Goal: Communication & Community: Answer question/provide support

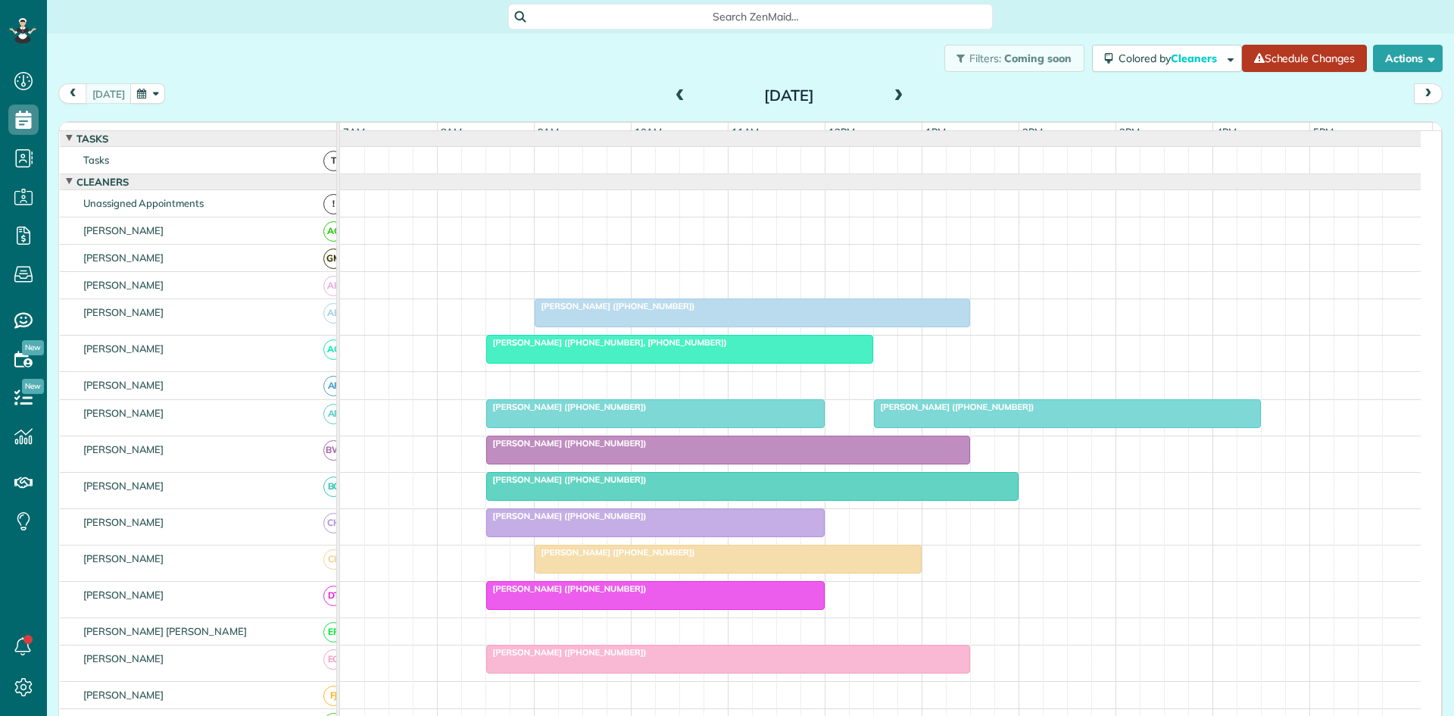
scroll to position [7, 7]
click at [1389, 60] on button "Actions" at bounding box center [1408, 58] width 70 height 27
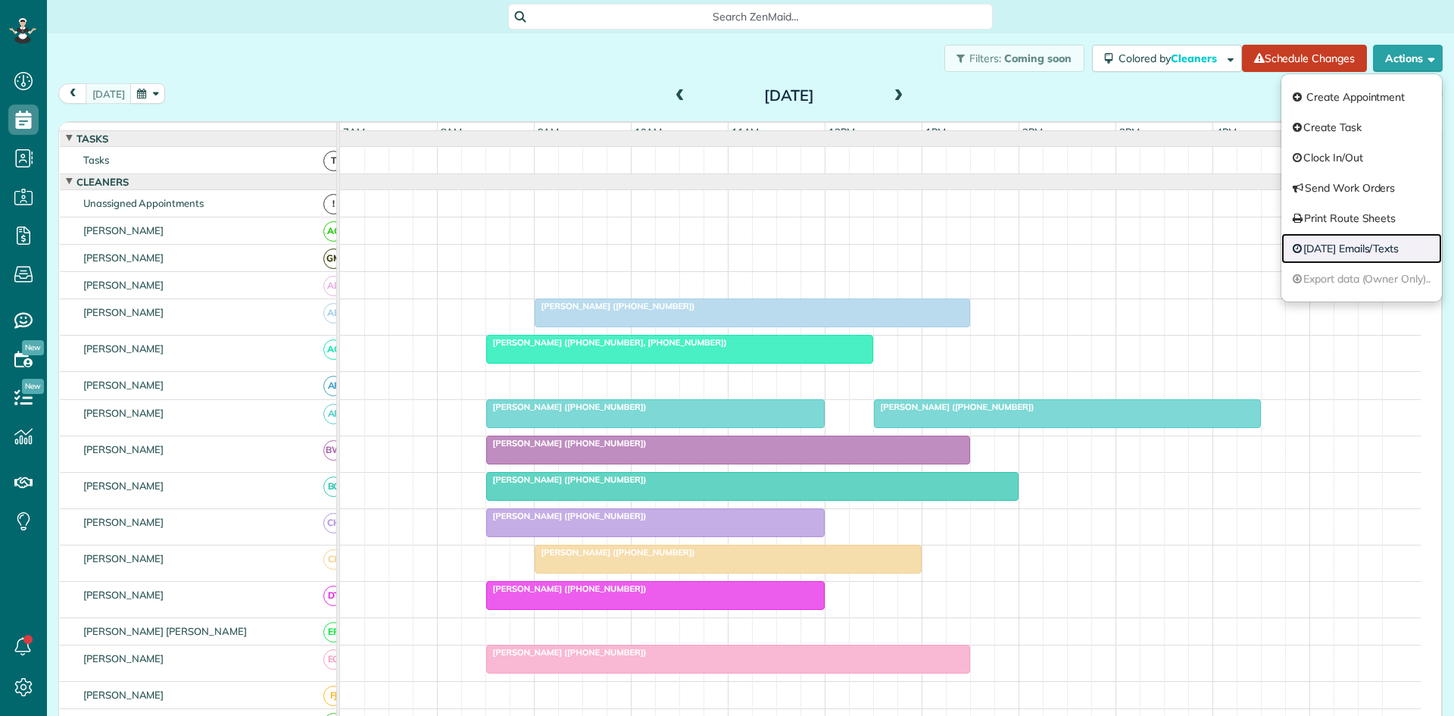
click at [1388, 258] on link "[DATE] Emails/Texts" at bounding box center [1361, 248] width 161 height 30
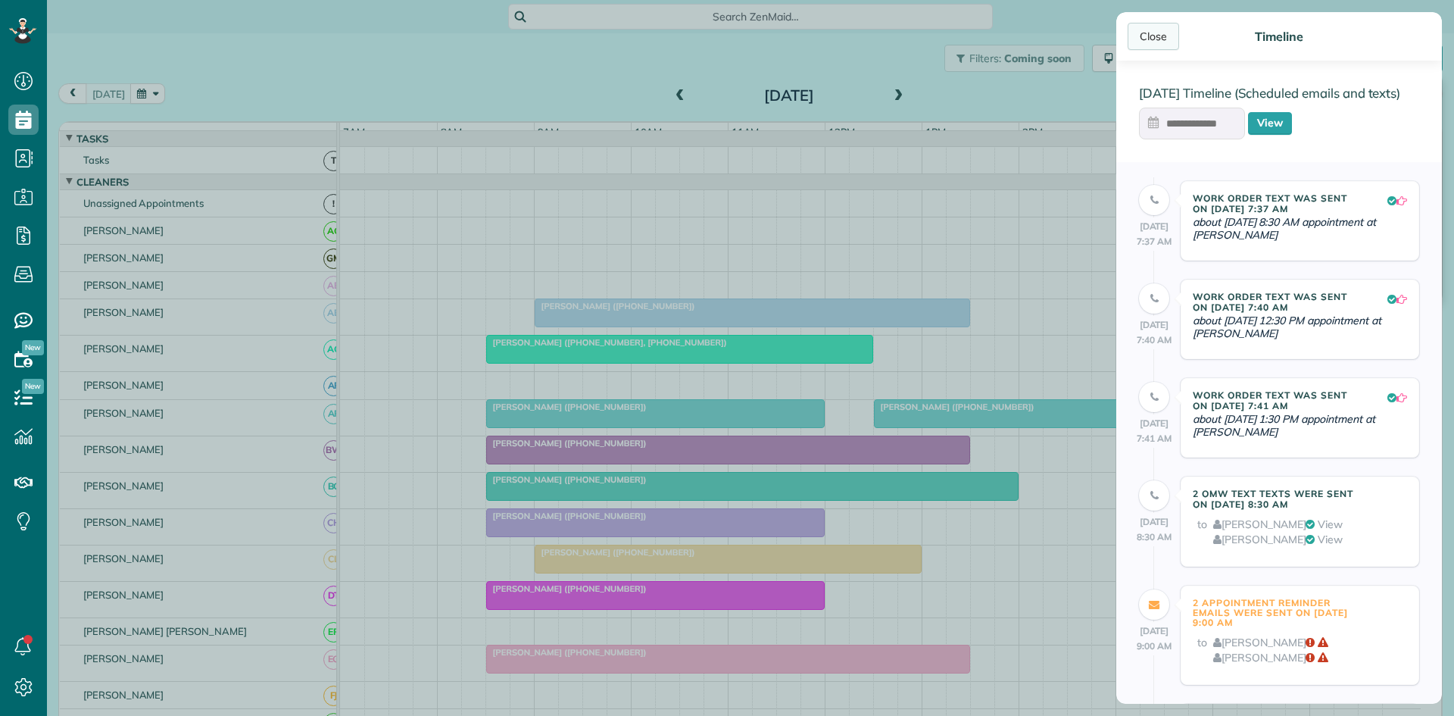
click at [1151, 38] on div "Close" at bounding box center [1153, 36] width 51 height 27
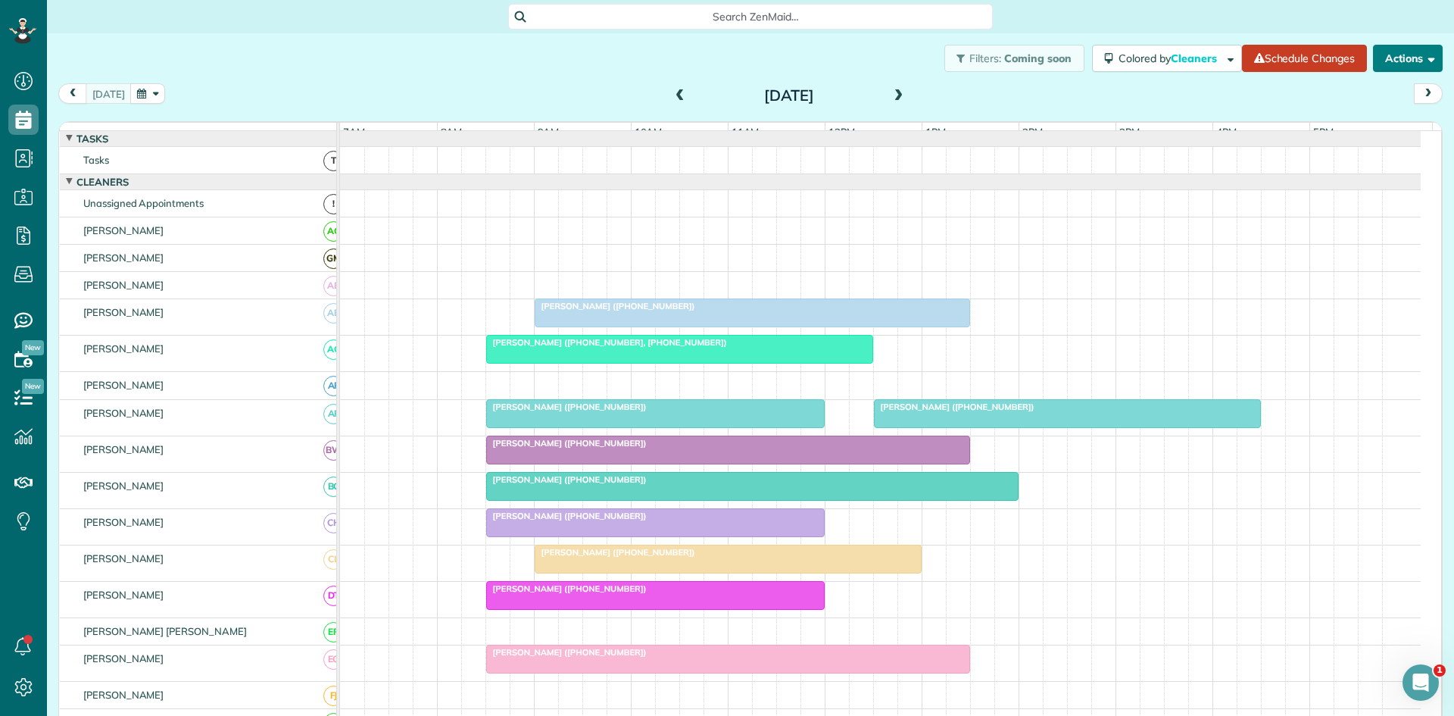
click at [1409, 70] on button "Actions" at bounding box center [1408, 58] width 70 height 27
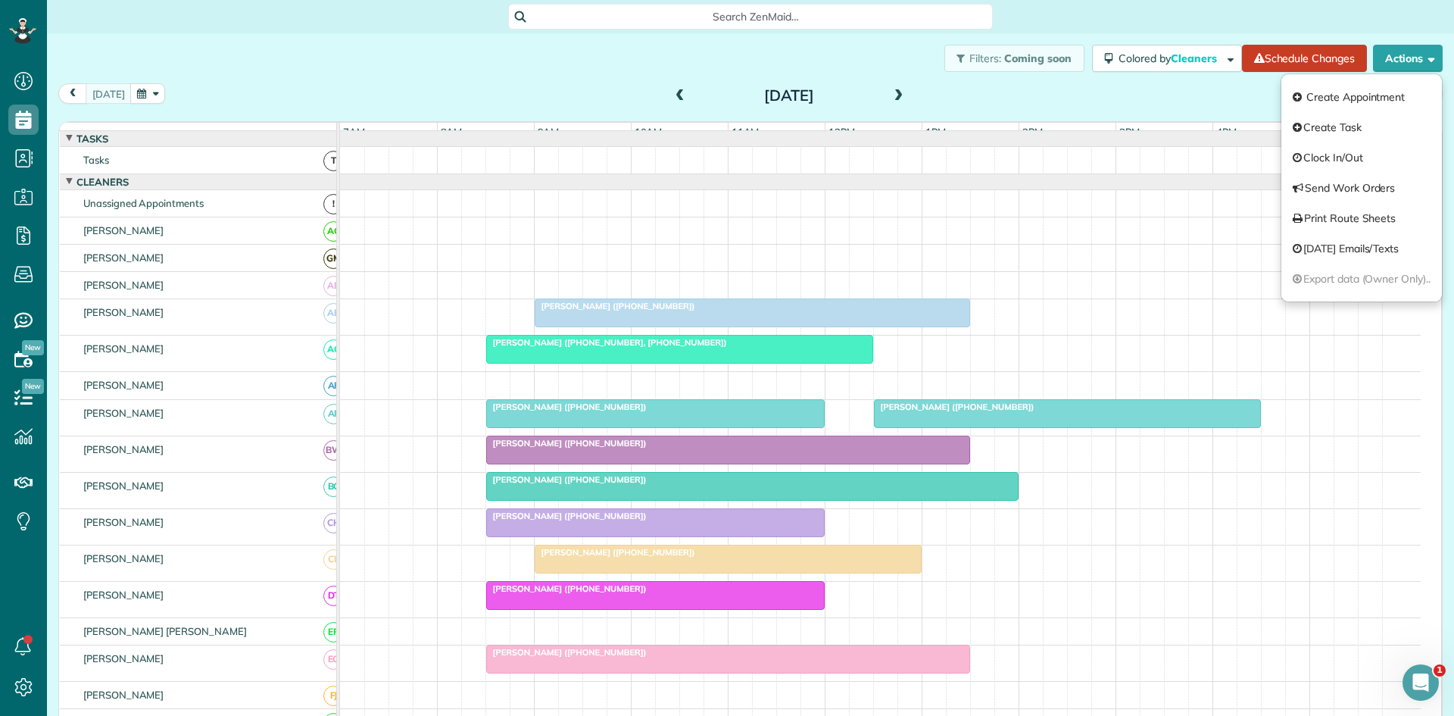
click at [1012, 99] on div "[DATE] [DATE]" at bounding box center [750, 97] width 1384 height 28
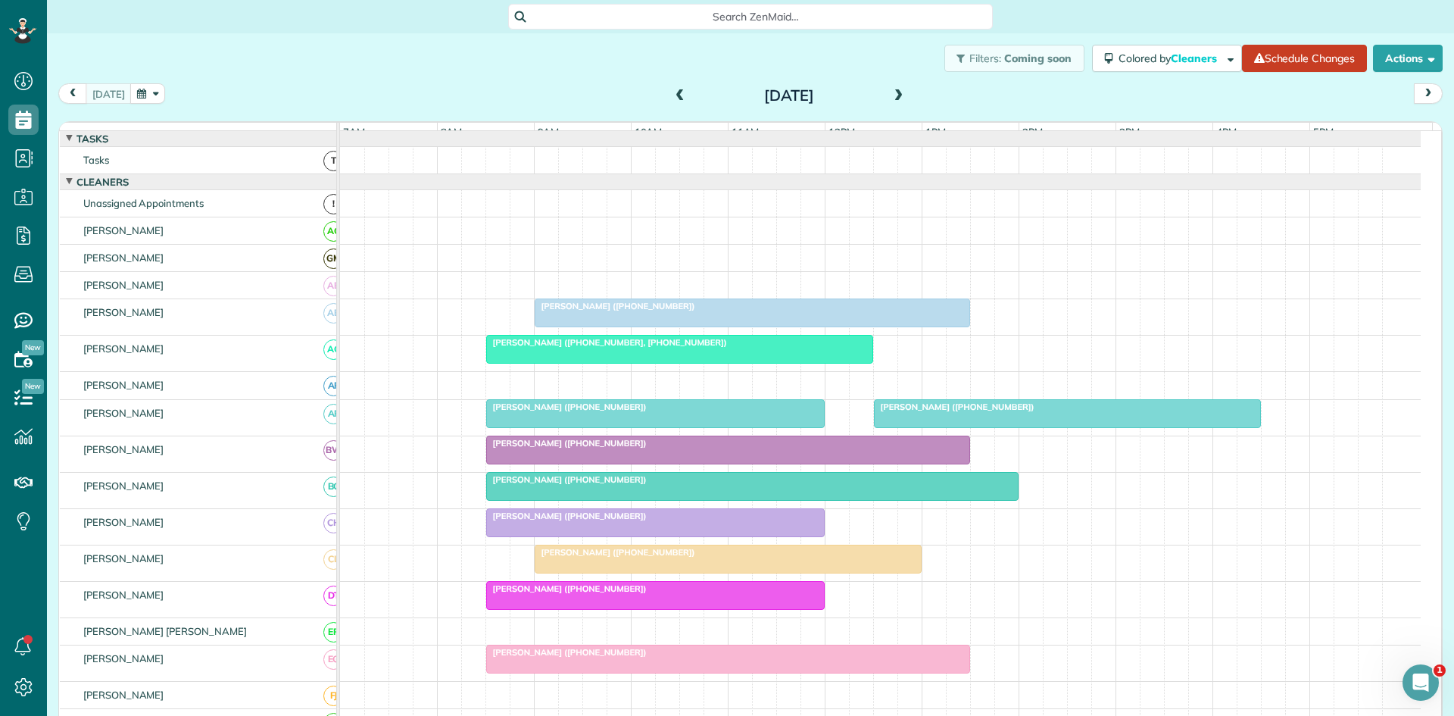
click at [891, 97] on span at bounding box center [899, 96] width 17 height 14
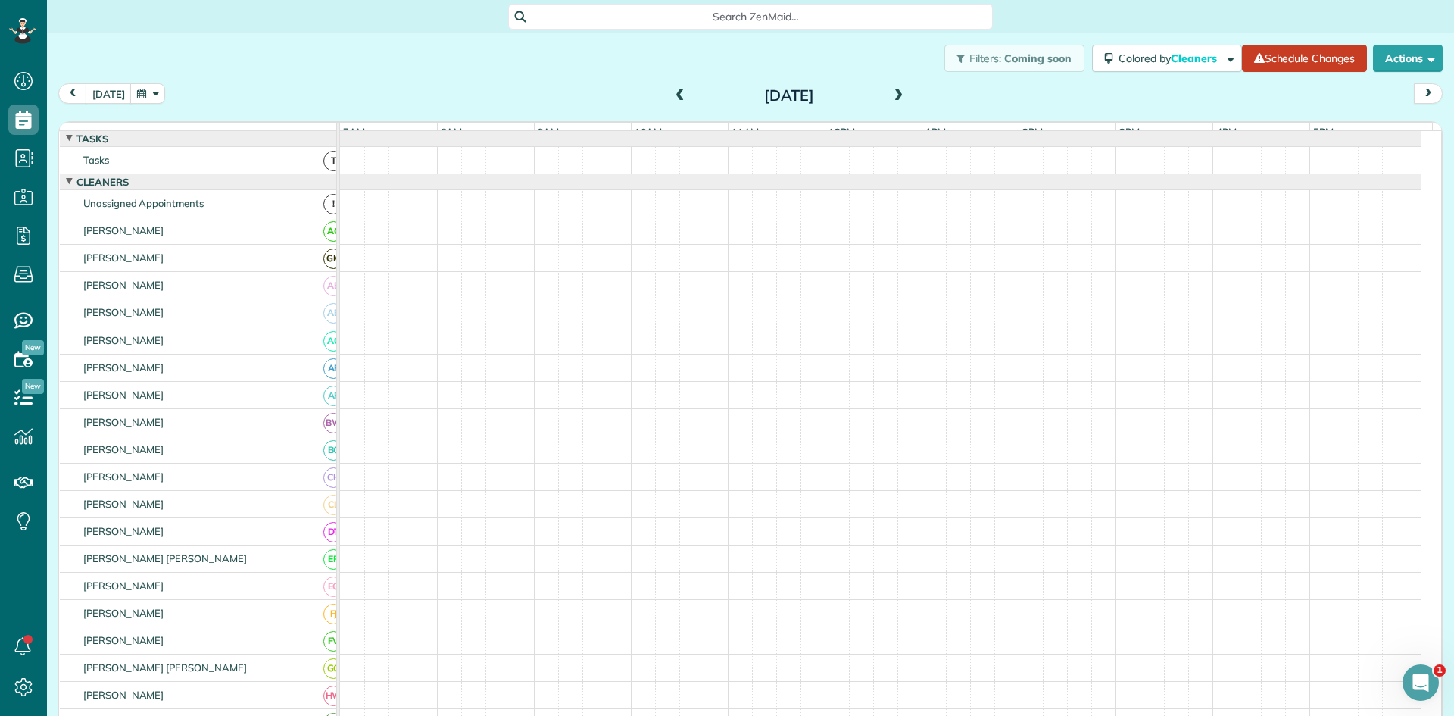
click at [891, 97] on span at bounding box center [899, 96] width 17 height 14
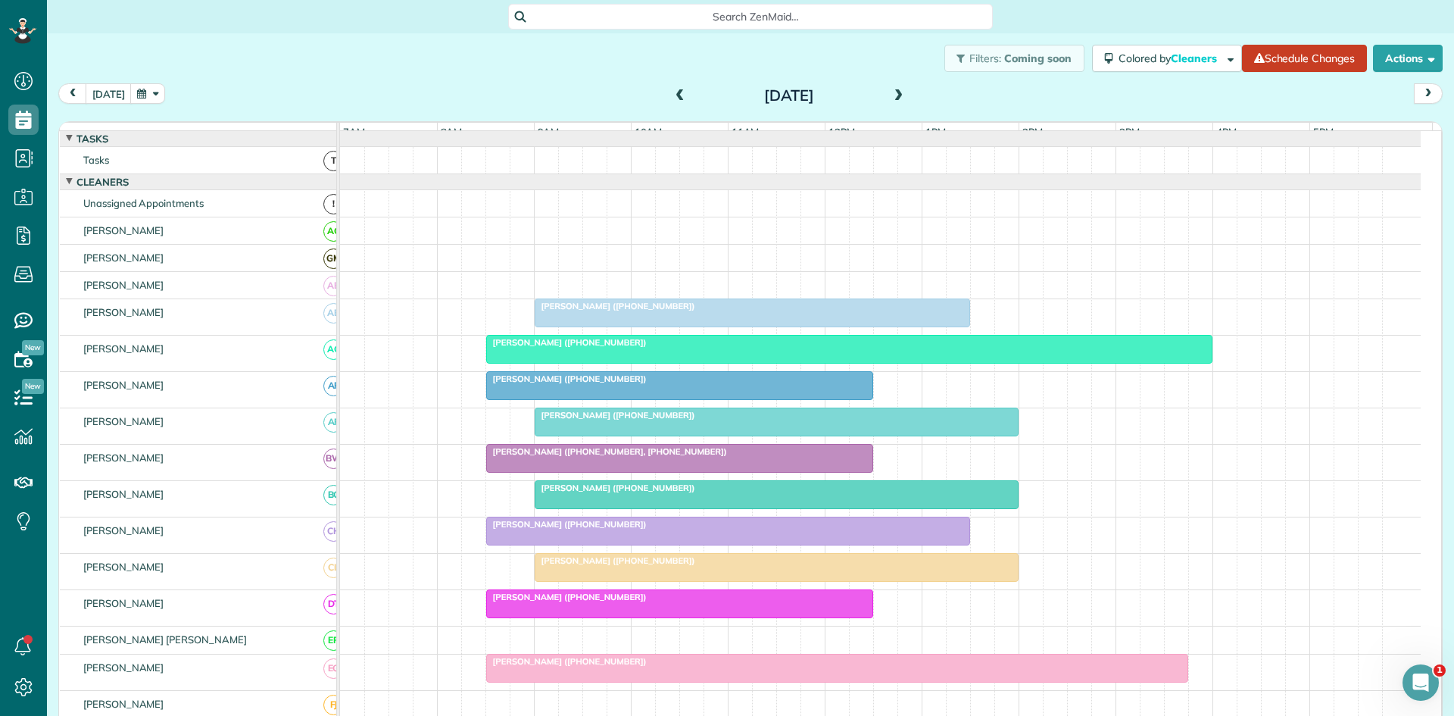
click at [891, 97] on span at bounding box center [899, 96] width 17 height 14
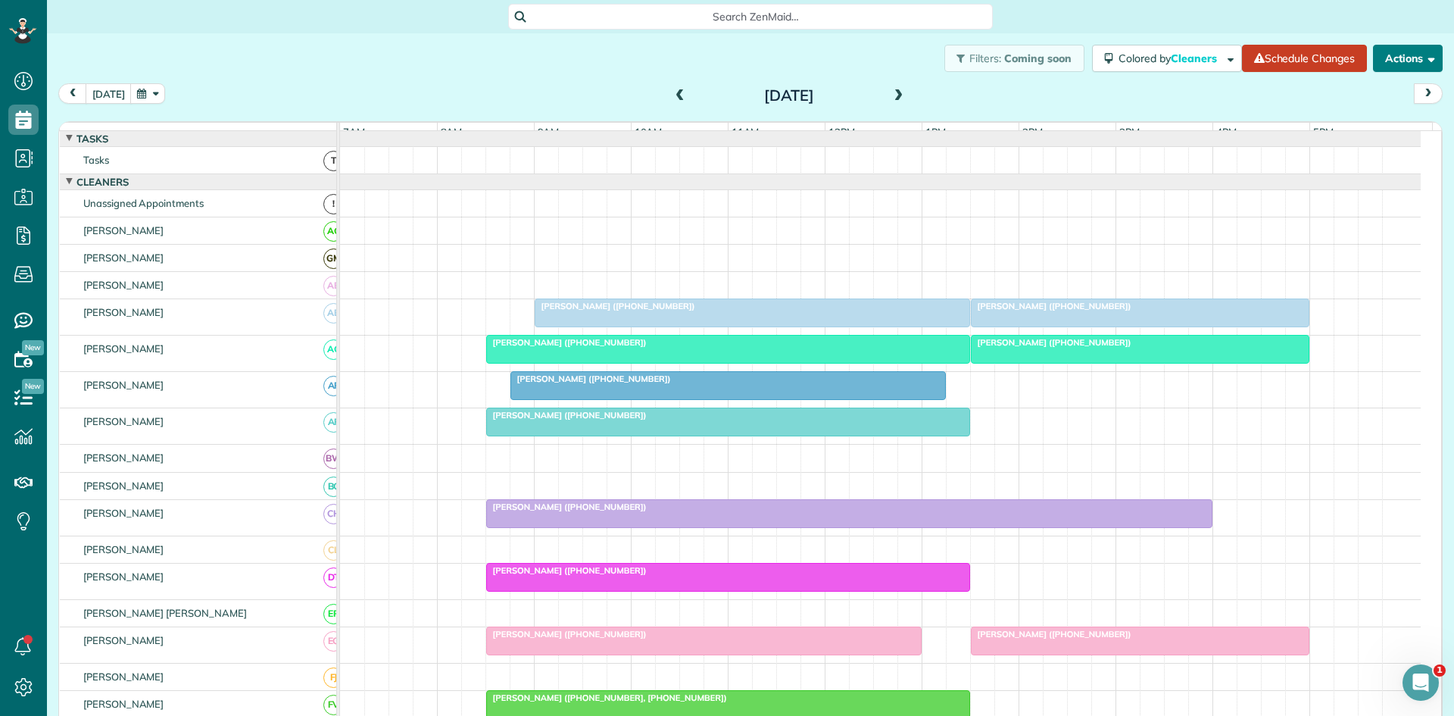
click at [1390, 61] on button "Actions" at bounding box center [1408, 58] width 70 height 27
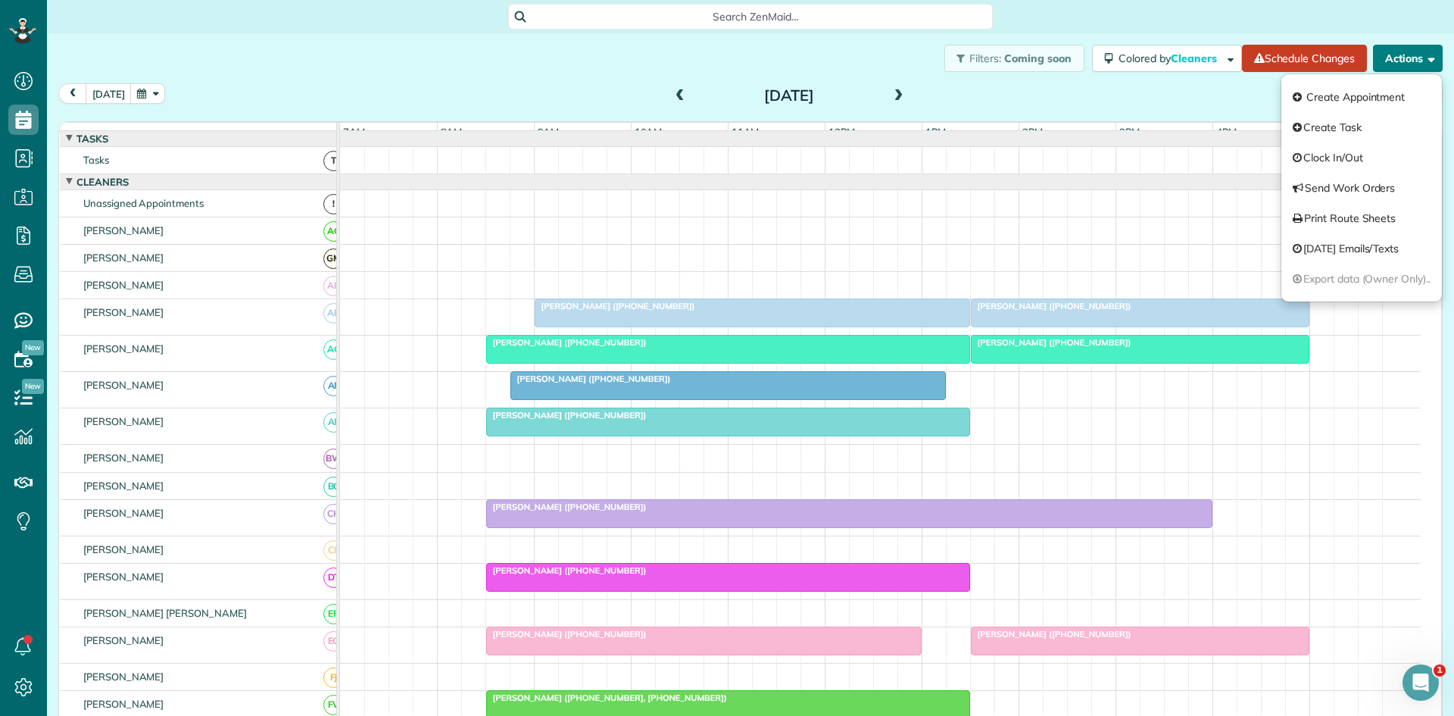
click at [1096, 123] on div "2pm" at bounding box center [1067, 132] width 96 height 19
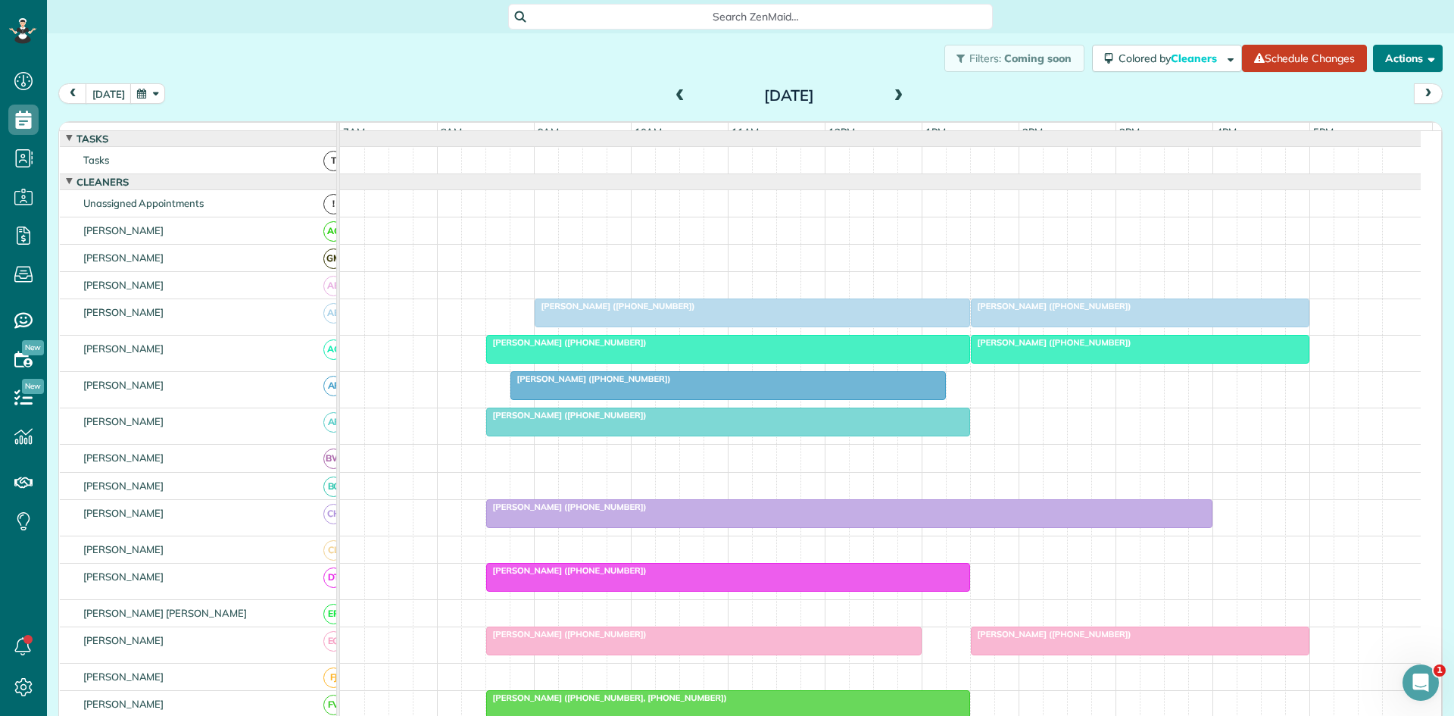
click at [811, 311] on div "[PERSON_NAME] ([PHONE_NUMBER])" at bounding box center [752, 306] width 426 height 11
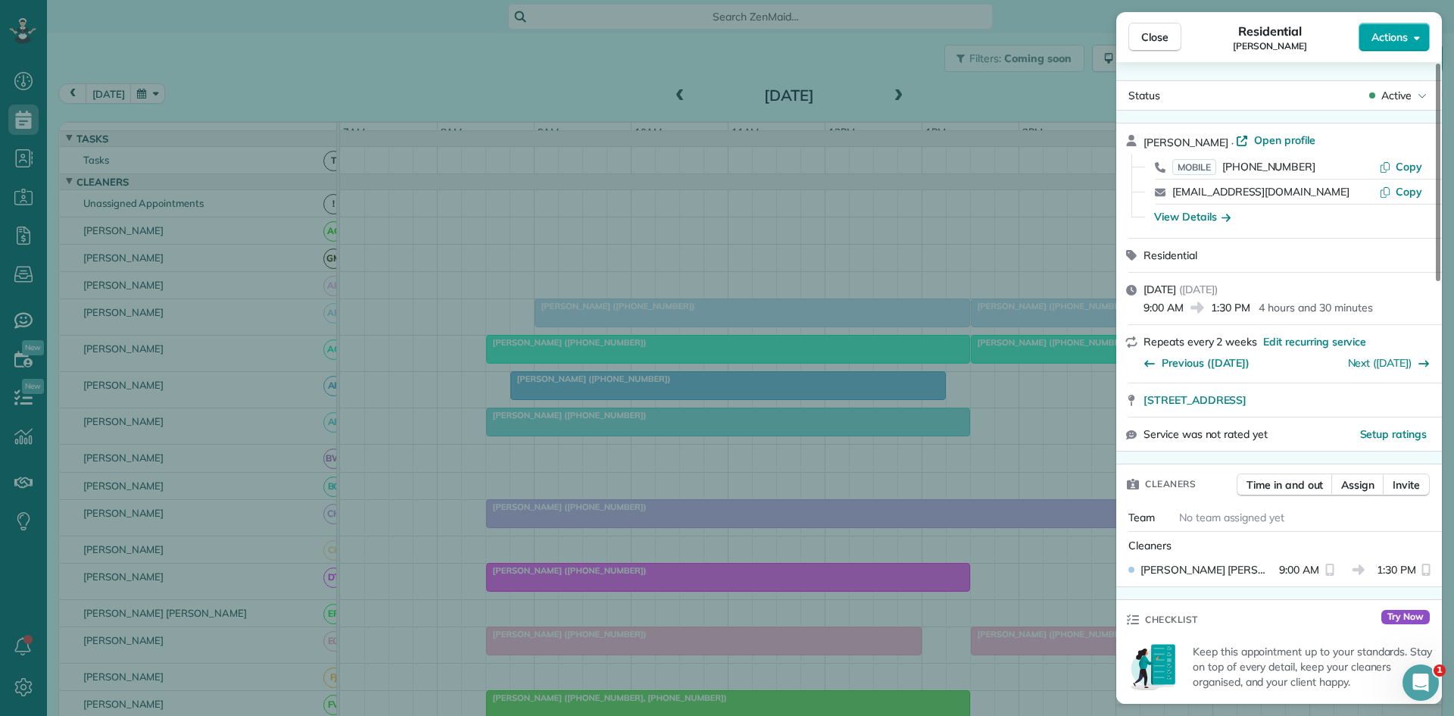
click at [1407, 42] on span "Actions" at bounding box center [1389, 37] width 36 height 15
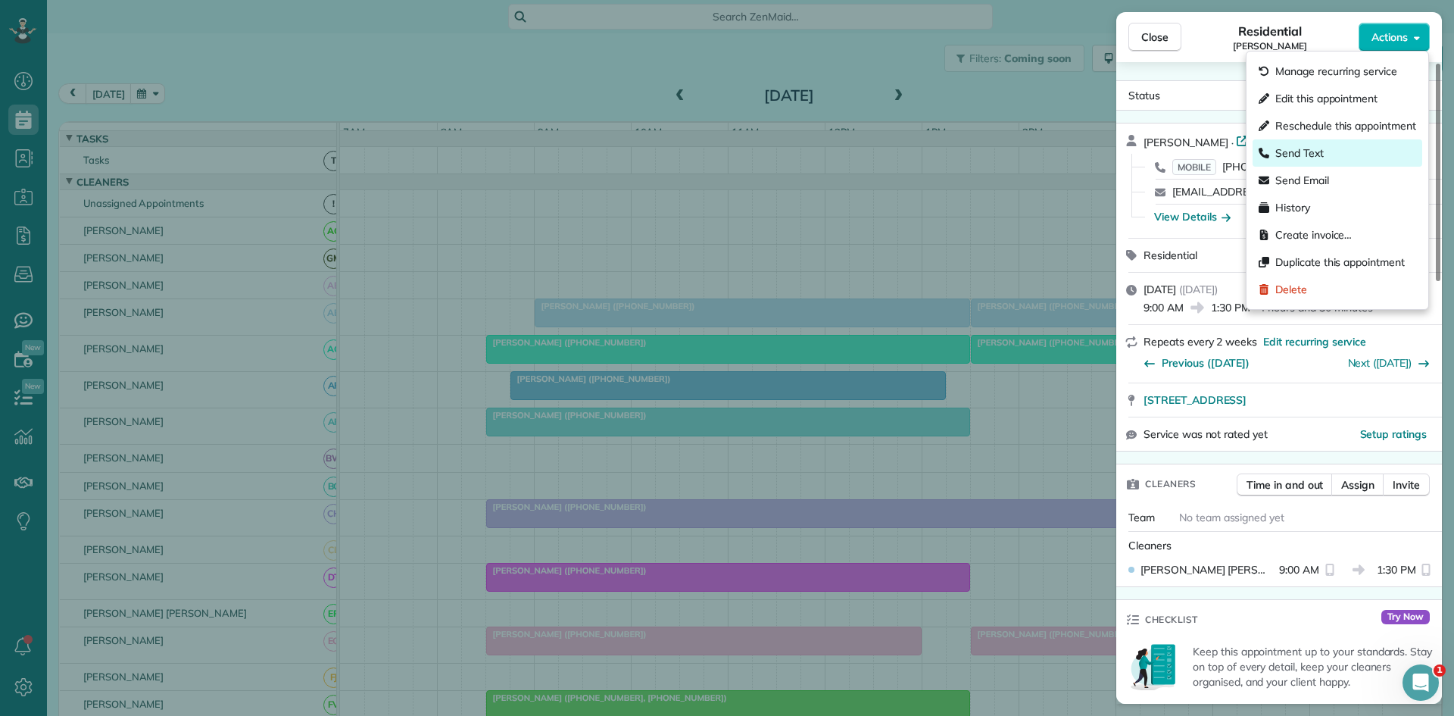
click at [1347, 149] on div "Send Text" at bounding box center [1337, 152] width 170 height 27
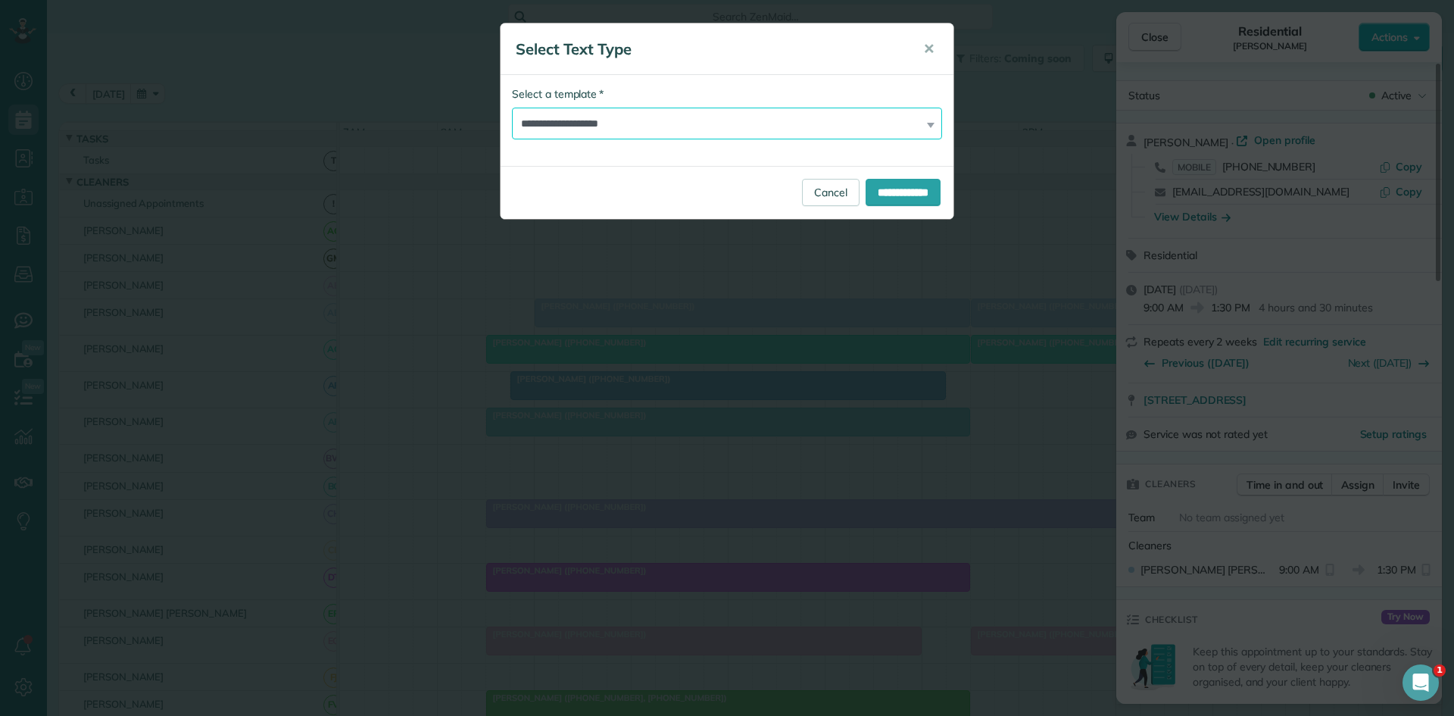
click at [881, 117] on select "**********" at bounding box center [727, 124] width 430 height 32
click at [512, 108] on select "**********" at bounding box center [727, 124] width 430 height 32
click at [924, 46] on span "✕" at bounding box center [928, 48] width 11 height 17
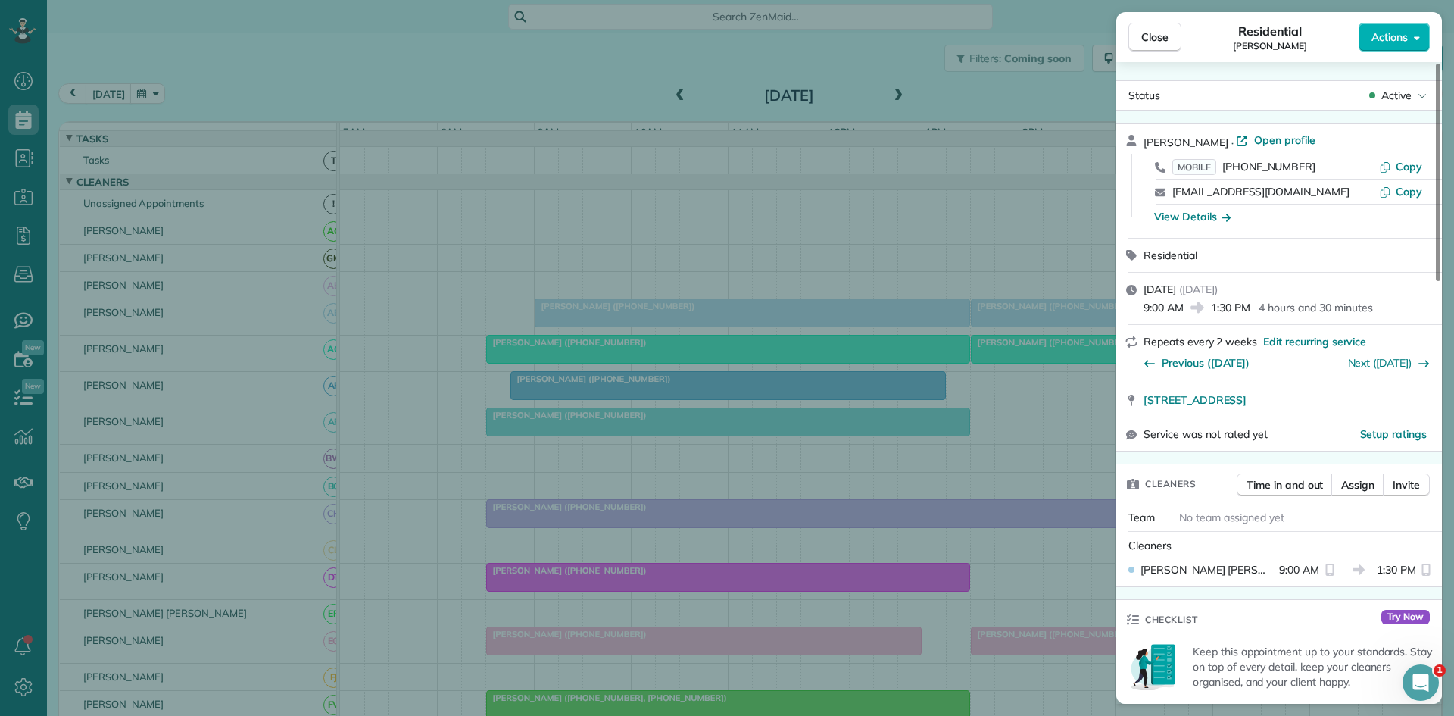
click at [1402, 54] on div "Close Residential [PERSON_NAME] Actions" at bounding box center [1279, 37] width 326 height 50
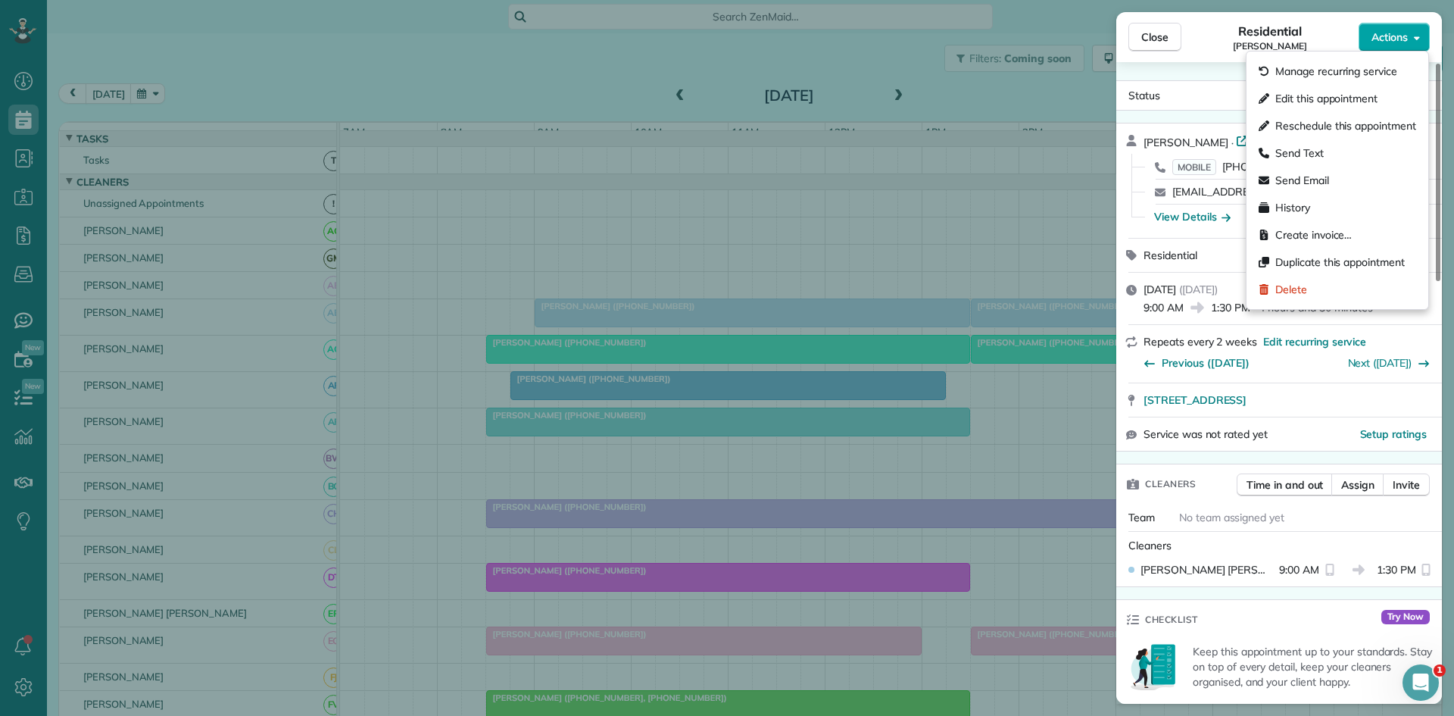
click at [1410, 48] on button "Actions" at bounding box center [1394, 37] width 71 height 29
click at [1330, 145] on div "Send Text" at bounding box center [1337, 152] width 170 height 27
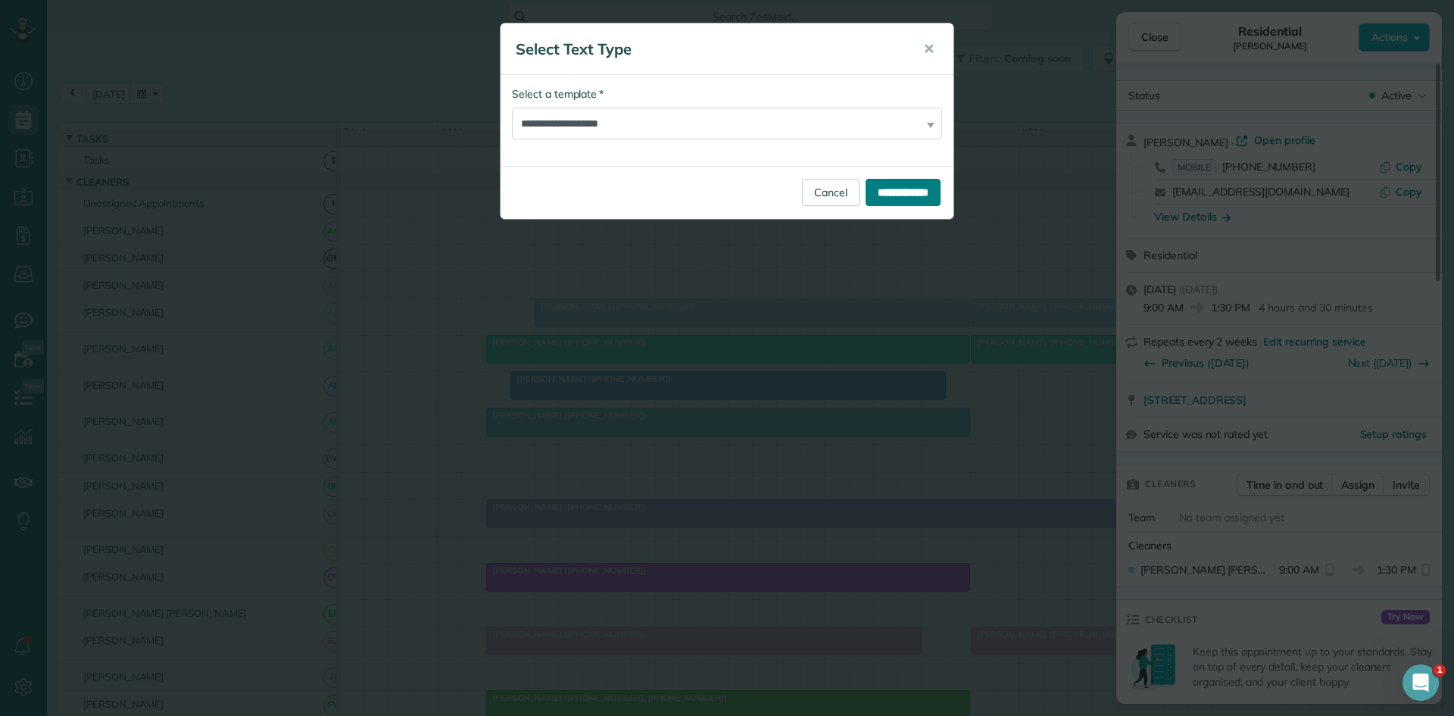
click at [885, 183] on input "**********" at bounding box center [903, 192] width 75 height 27
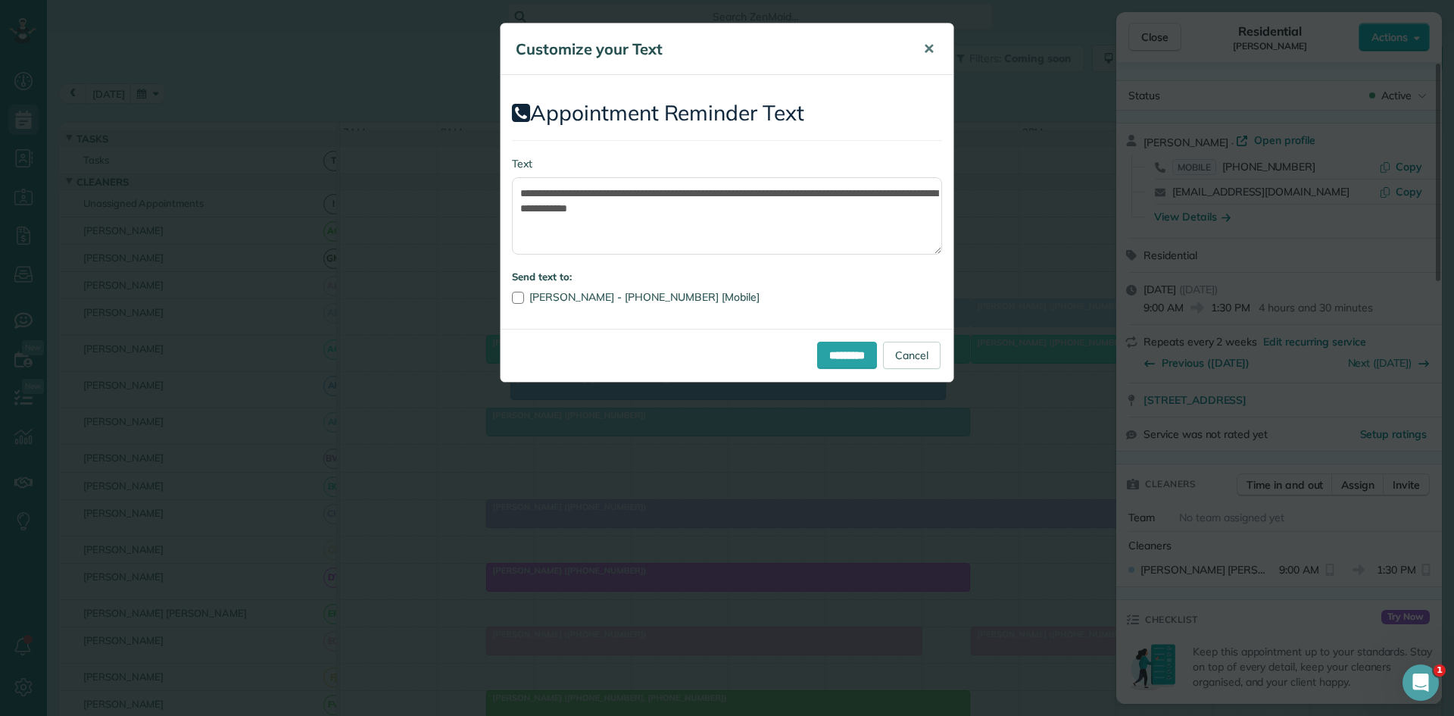
click at [928, 56] on span "✕" at bounding box center [928, 48] width 11 height 17
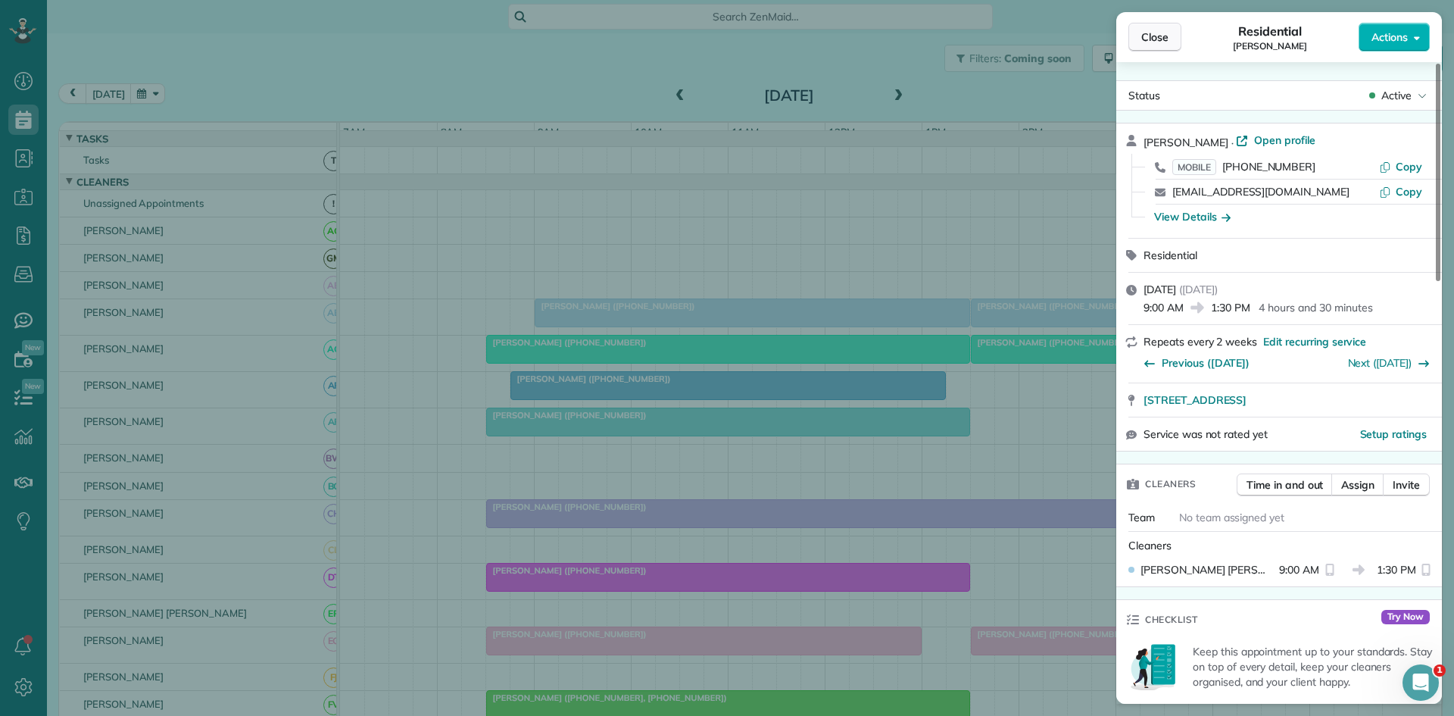
click at [1155, 45] on button "Close" at bounding box center [1154, 37] width 53 height 29
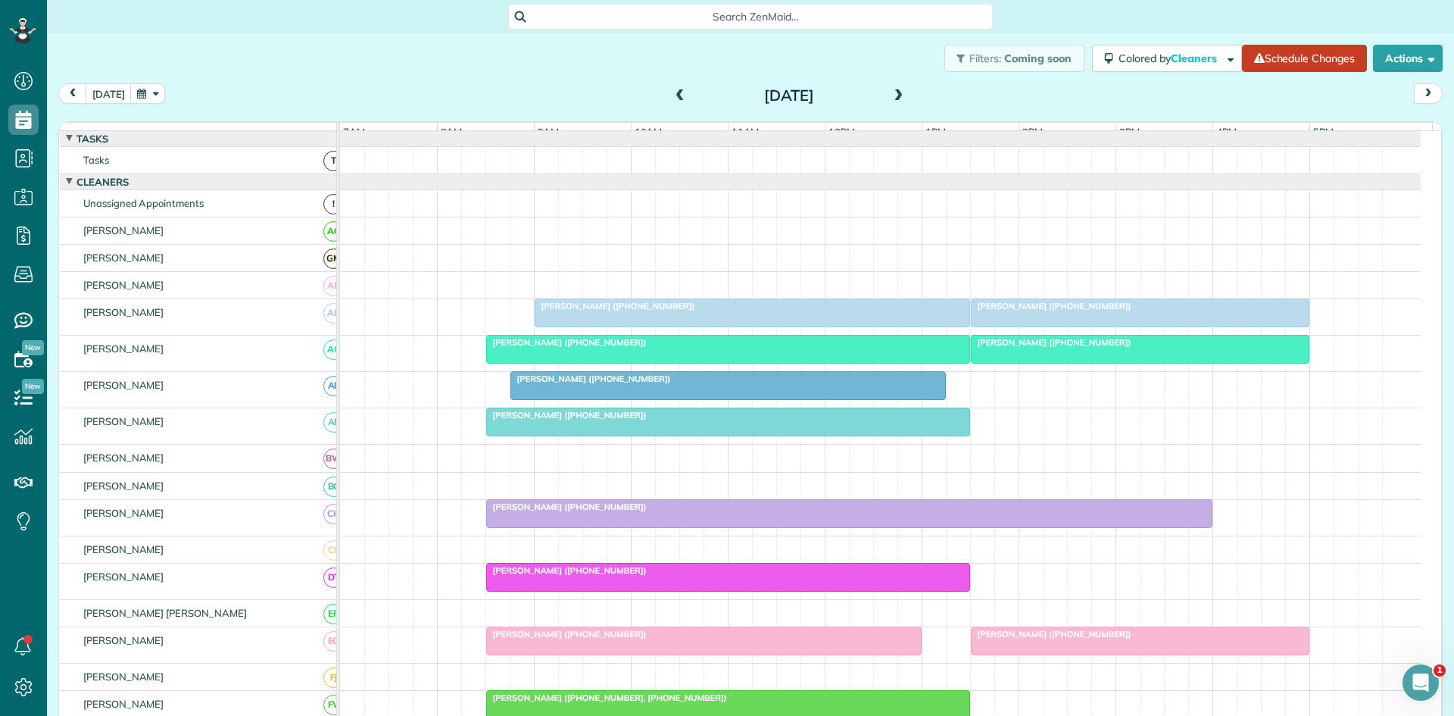
click at [879, 90] on div "[DATE]" at bounding box center [789, 95] width 242 height 24
click at [891, 97] on span at bounding box center [899, 96] width 17 height 14
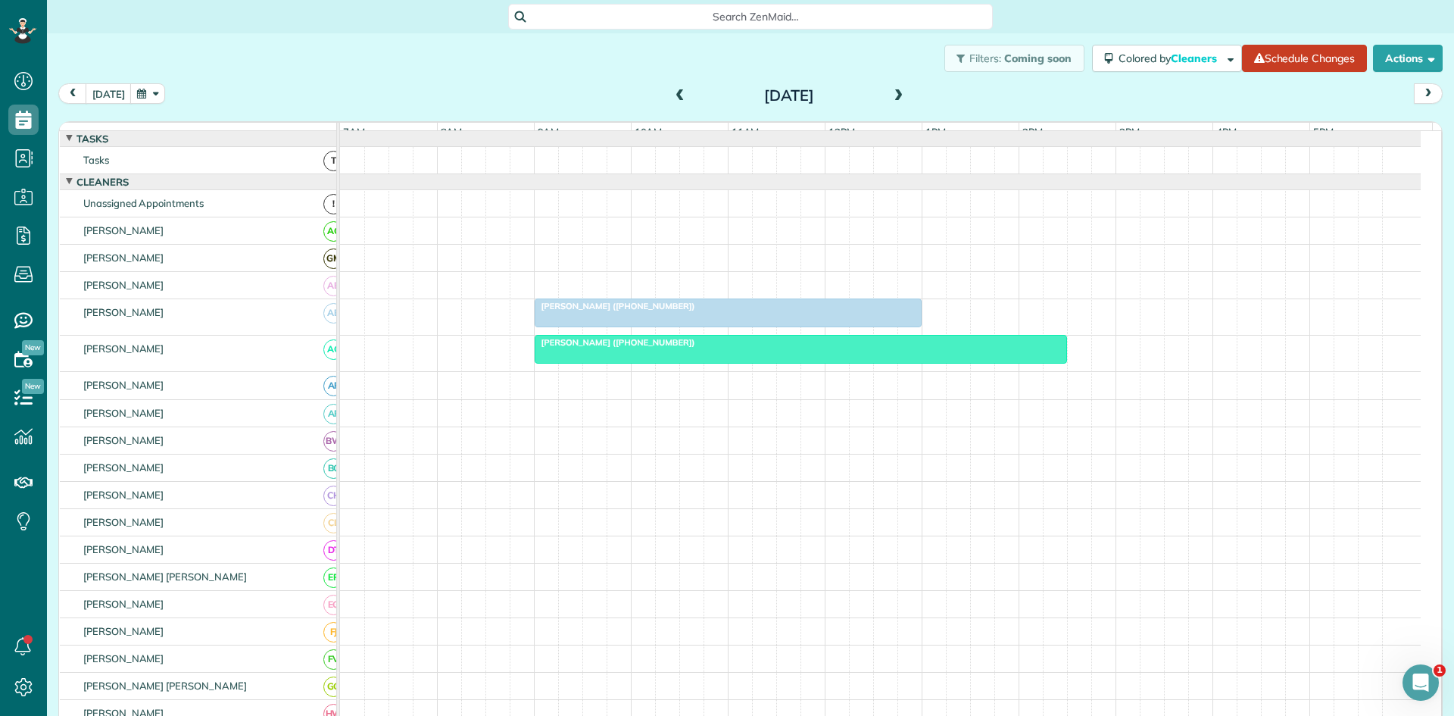
click at [891, 97] on span at bounding box center [899, 96] width 17 height 14
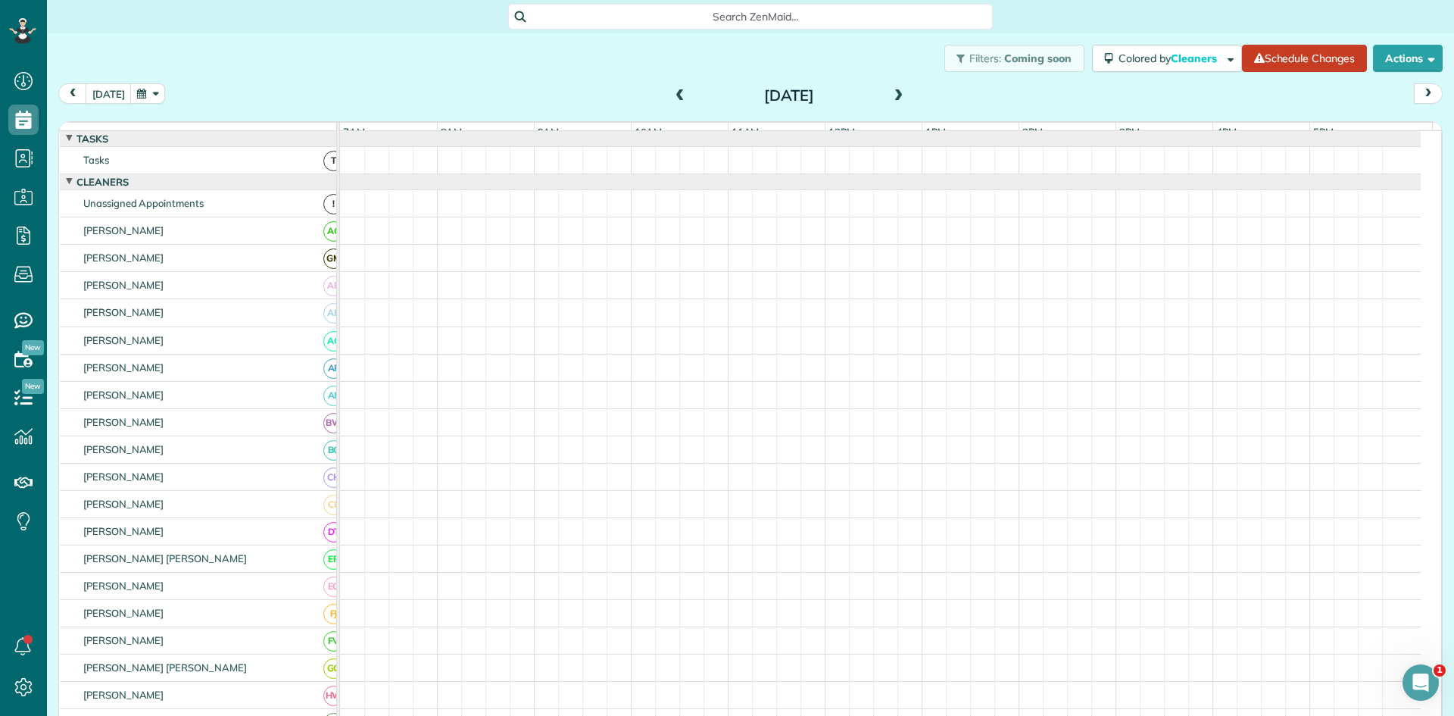
click at [891, 97] on span at bounding box center [899, 96] width 17 height 14
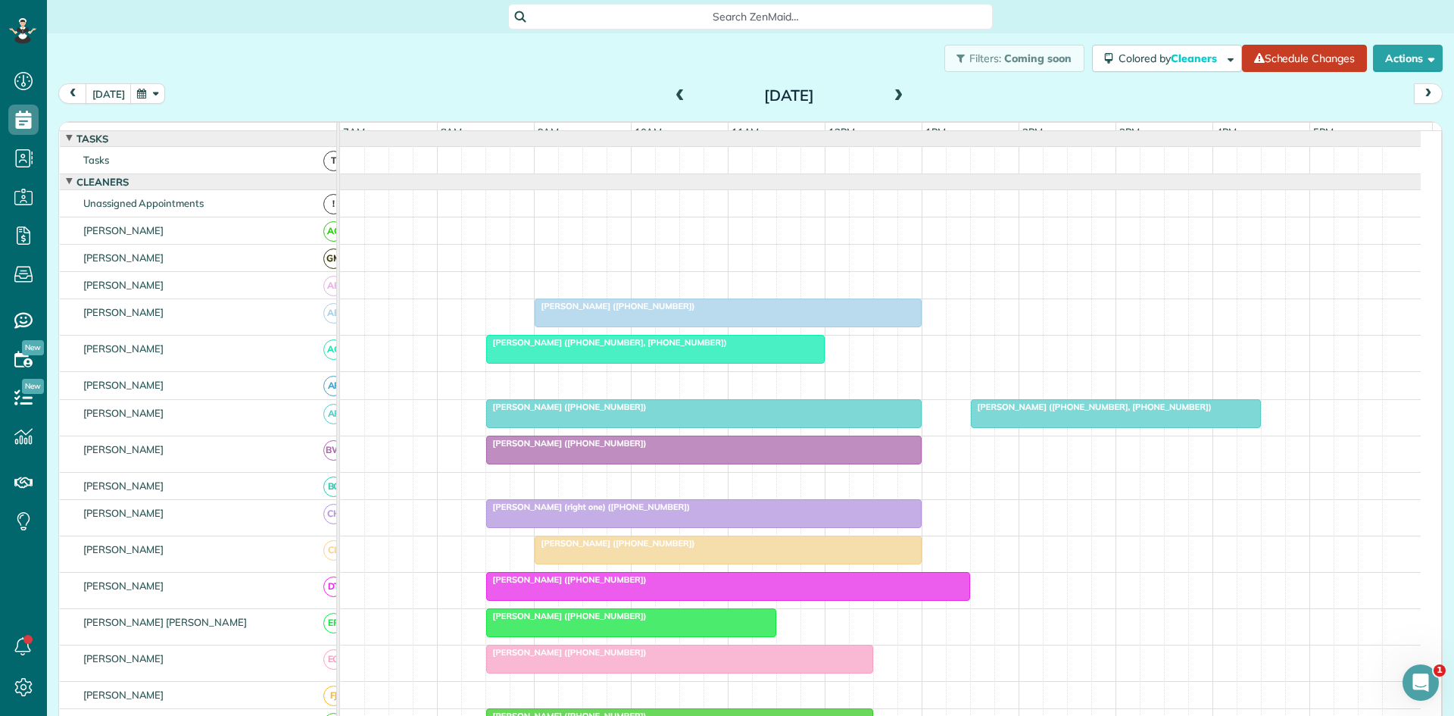
click at [891, 97] on span at bounding box center [899, 96] width 17 height 14
